Goal: Task Accomplishment & Management: Use online tool/utility

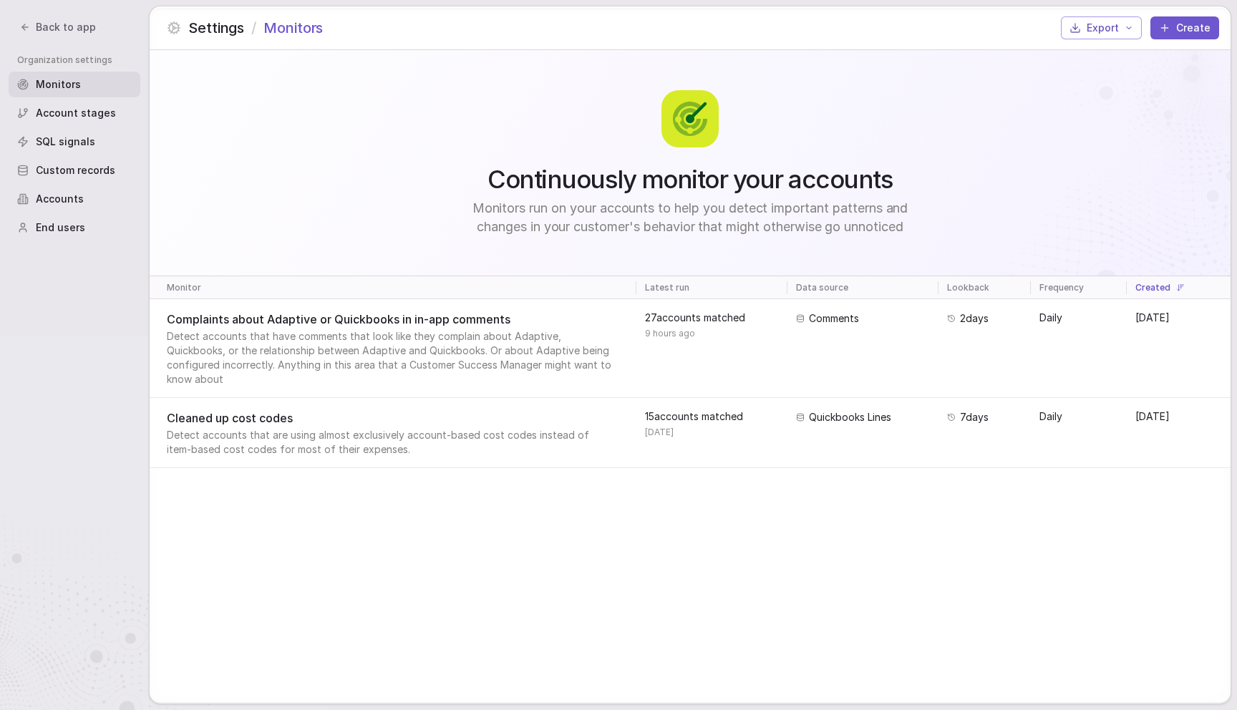
click at [77, 110] on span "Account stages" at bounding box center [76, 113] width 80 height 14
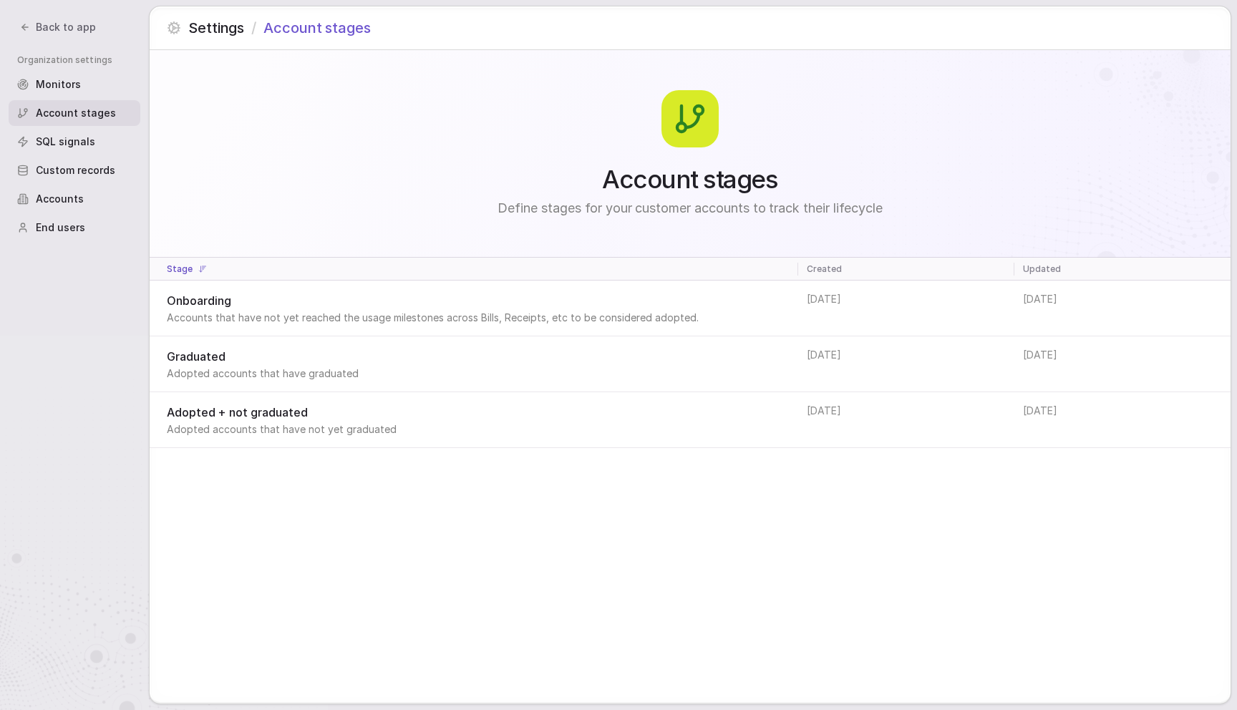
click at [84, 145] on span "SQL signals" at bounding box center [65, 142] width 59 height 14
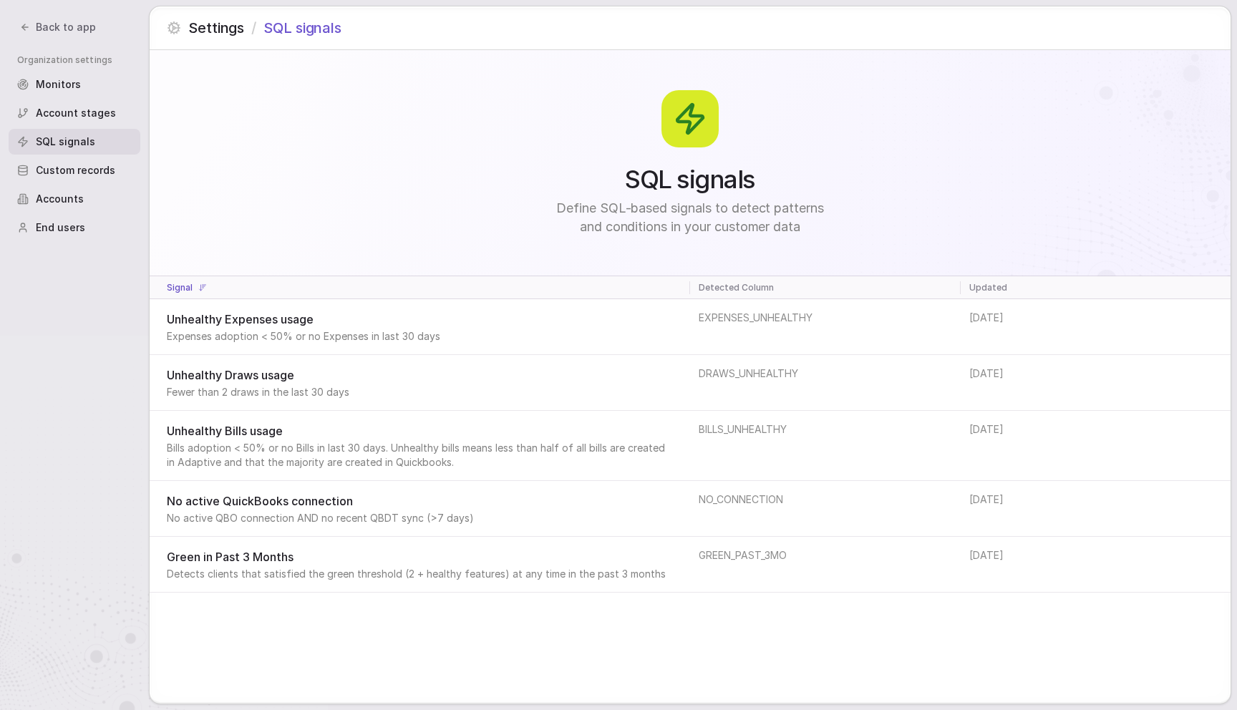
click at [88, 173] on span "Custom records" at bounding box center [75, 170] width 79 height 14
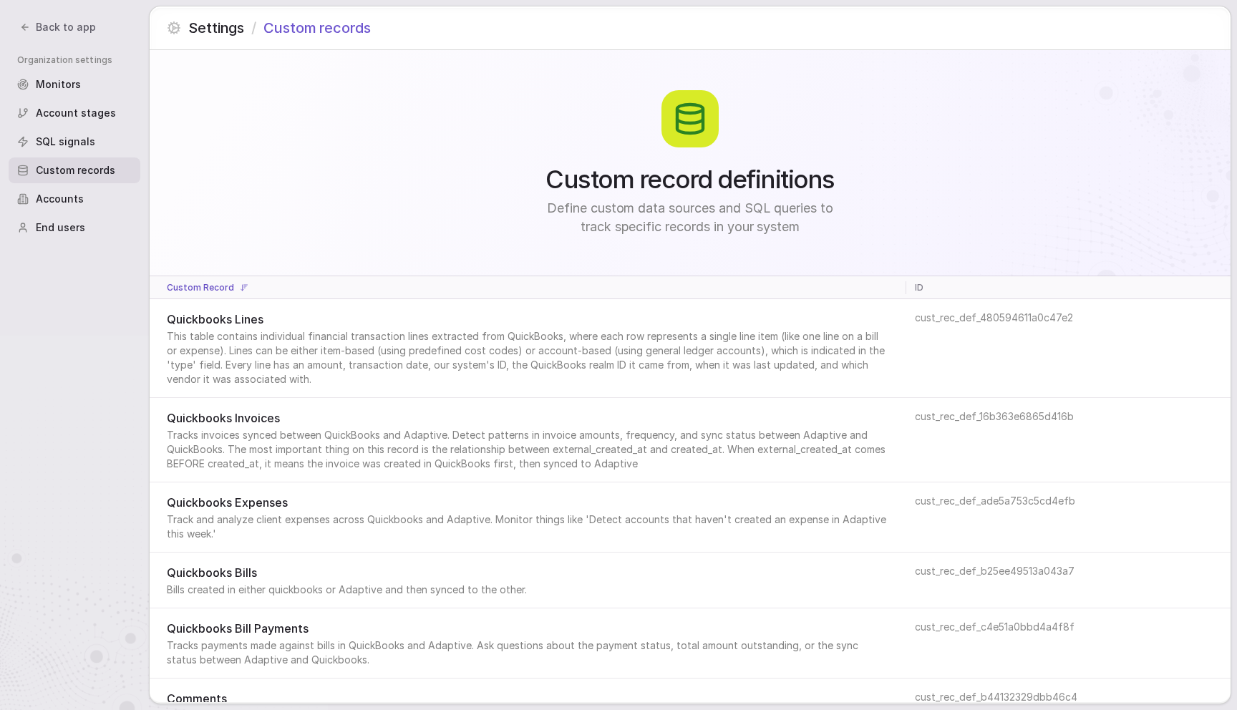
click at [73, 194] on span "Accounts" at bounding box center [60, 199] width 48 height 14
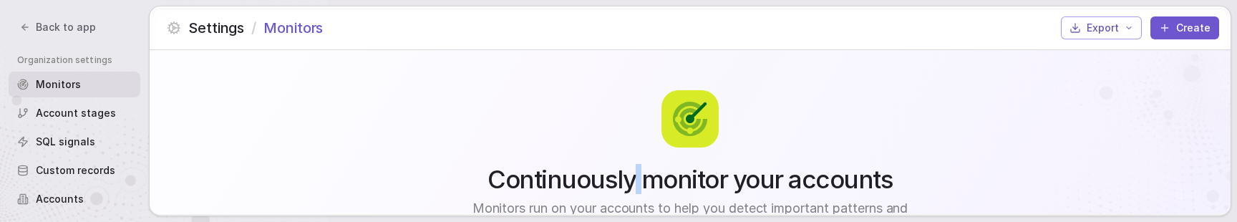
click at [1191, 25] on button "Create" at bounding box center [1184, 27] width 69 height 23
